Goal: Task Accomplishment & Management: Use online tool/utility

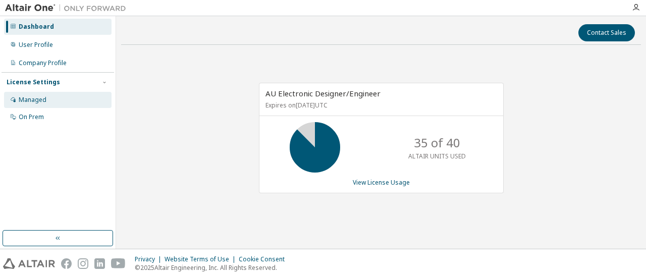
click at [49, 102] on div "Managed" at bounding box center [57, 100] width 107 height 16
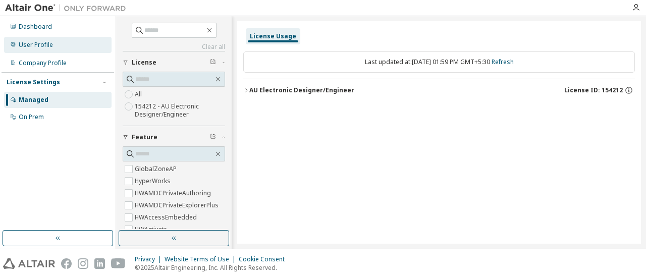
click at [59, 46] on div "User Profile" at bounding box center [57, 45] width 107 height 16
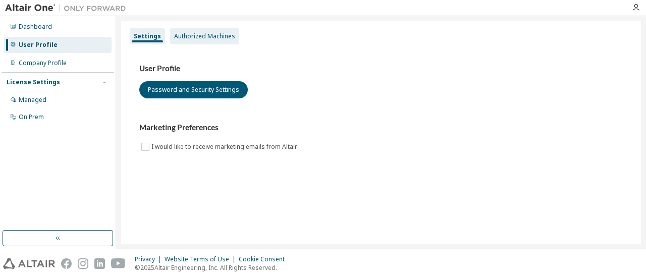
click at [216, 38] on div "Authorized Machines" at bounding box center [204, 36] width 61 height 8
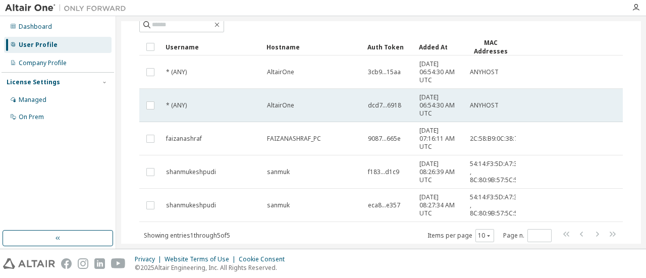
scroll to position [65, 0]
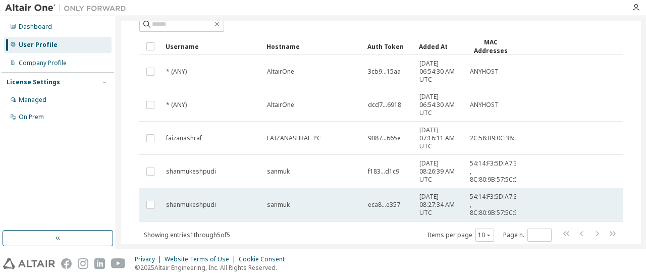
click at [283, 206] on span "sanmuk" at bounding box center [278, 205] width 23 height 8
click at [254, 208] on td "shanmukeshpudi" at bounding box center [211, 204] width 101 height 33
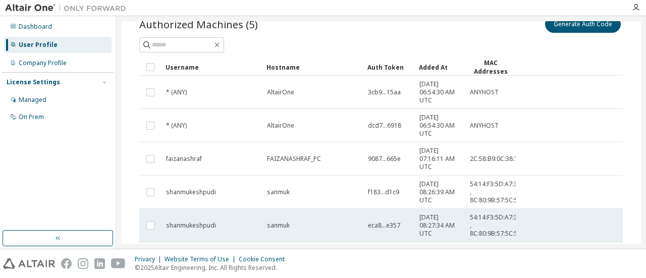
scroll to position [41, 0]
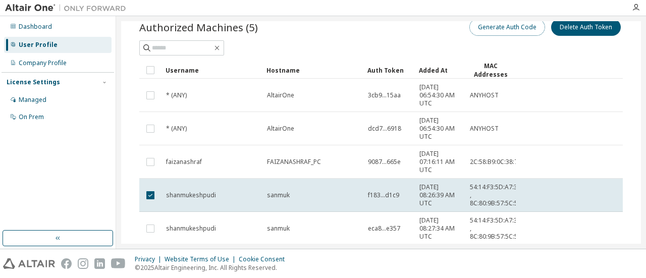
click at [502, 25] on button "Generate Auth Code" at bounding box center [507, 27] width 76 height 17
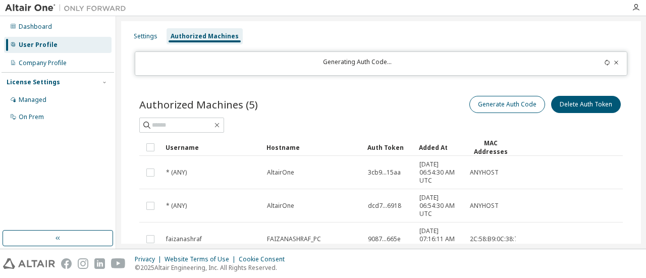
scroll to position [1, 0]
click at [494, 96] on button "Generate Auth Code" at bounding box center [507, 103] width 76 height 17
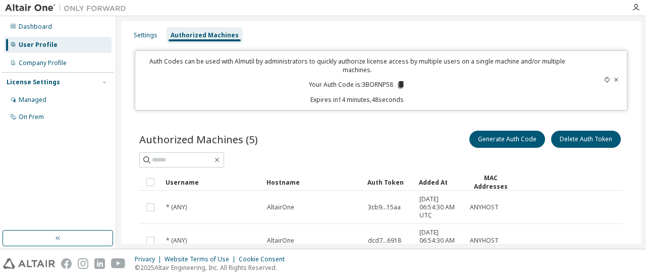
click at [170, 112] on div "Settings Authorized Machines Auth Codes can be used with Almutil by administrat…" at bounding box center [381, 215] width 520 height 390
click at [398, 83] on icon at bounding box center [401, 84] width 6 height 7
click at [341, 135] on div "Authorized Machines (5) Generate Auth Code Delete Auth Token" at bounding box center [380, 139] width 483 height 21
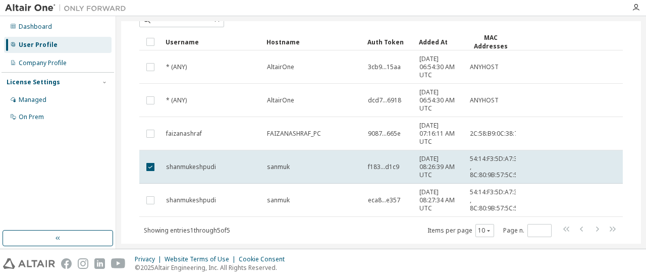
scroll to position [166, 0]
